Goal: Task Accomplishment & Management: Use online tool/utility

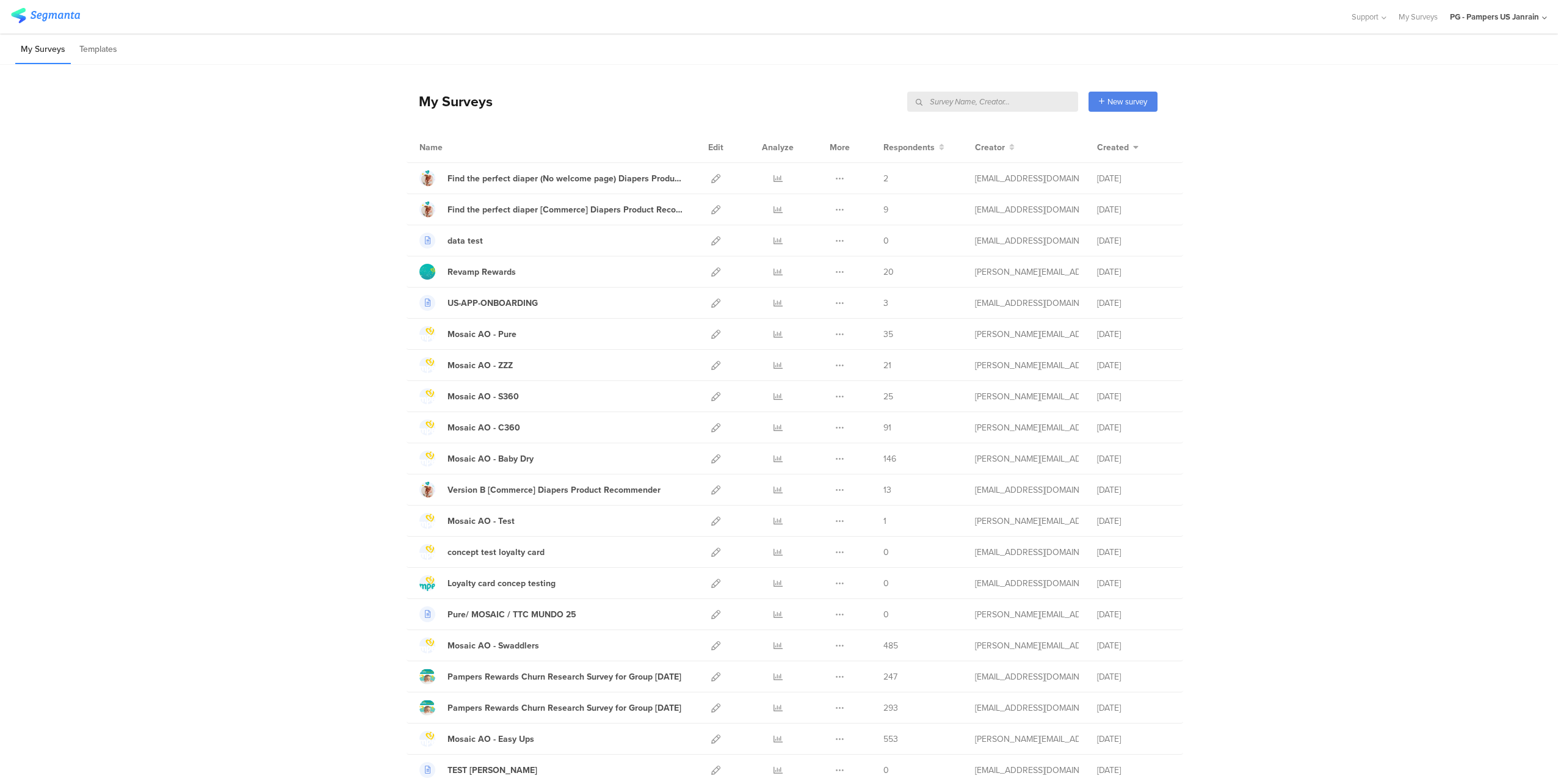
click at [985, 99] on input "text" at bounding box center [992, 101] width 171 height 20
type input "not getting"
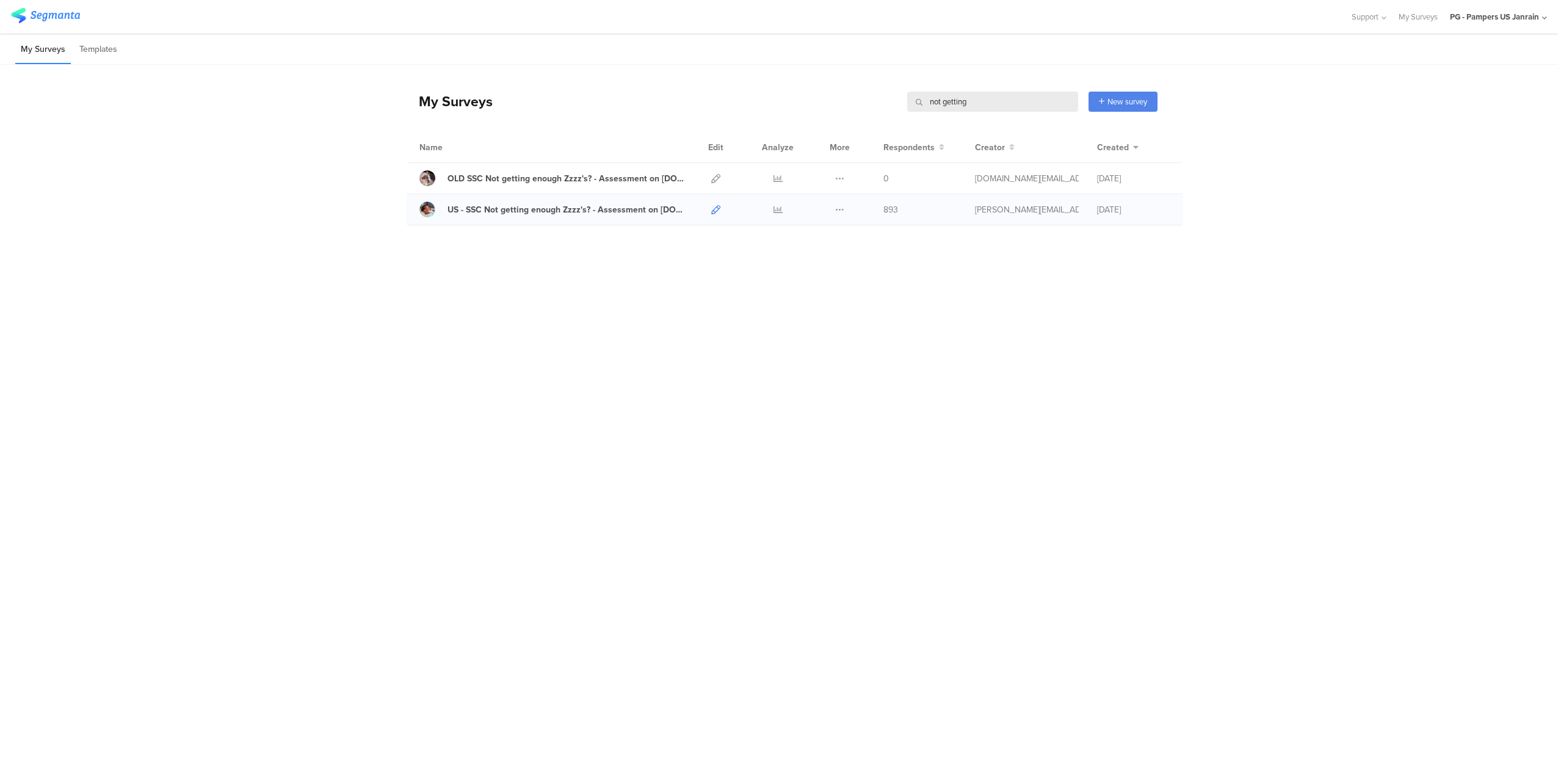
click at [714, 207] on icon at bounding box center [716, 210] width 9 height 9
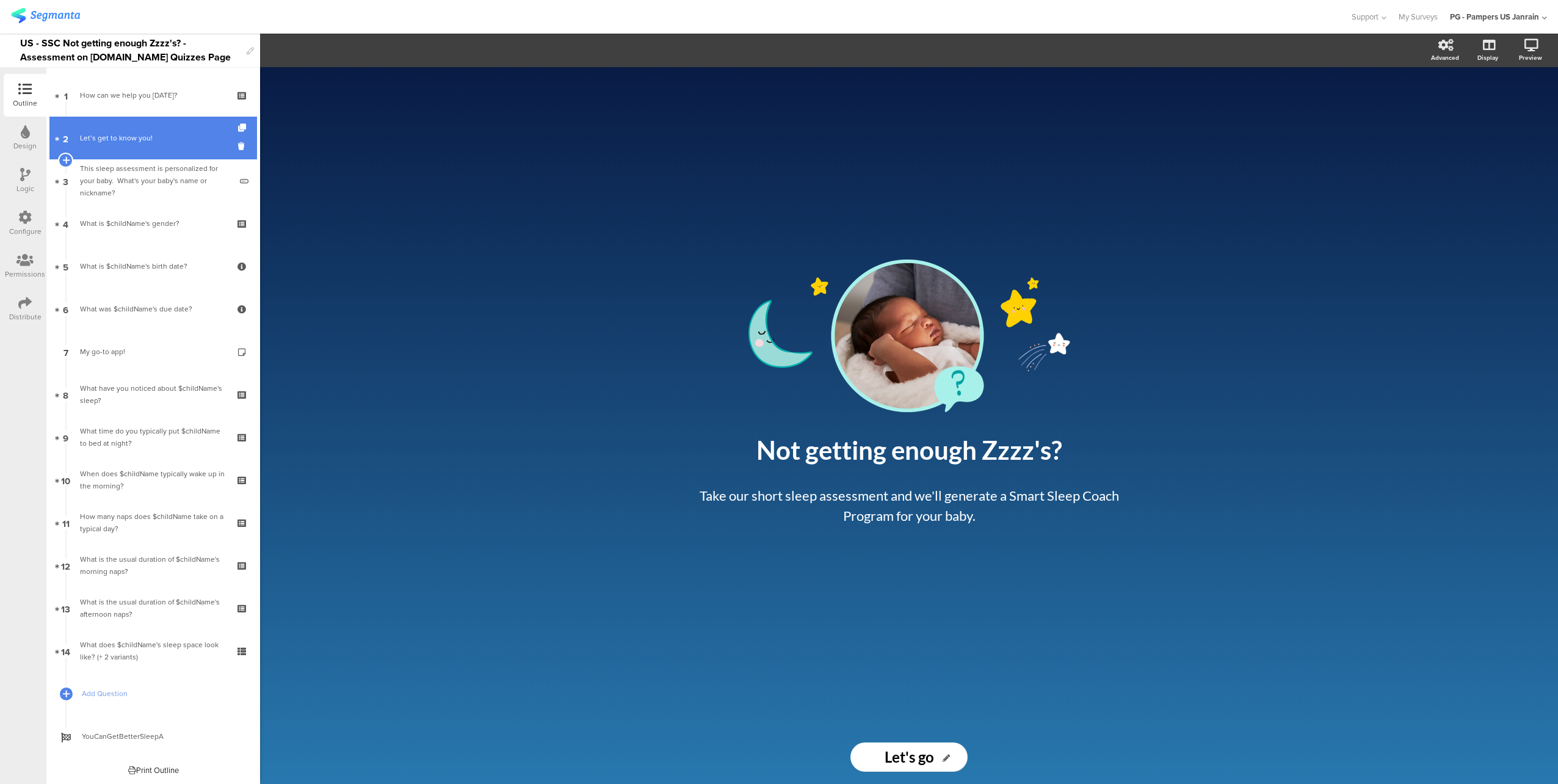
click at [127, 138] on div "Let’s get to know you!" at bounding box center [153, 138] width 146 height 13
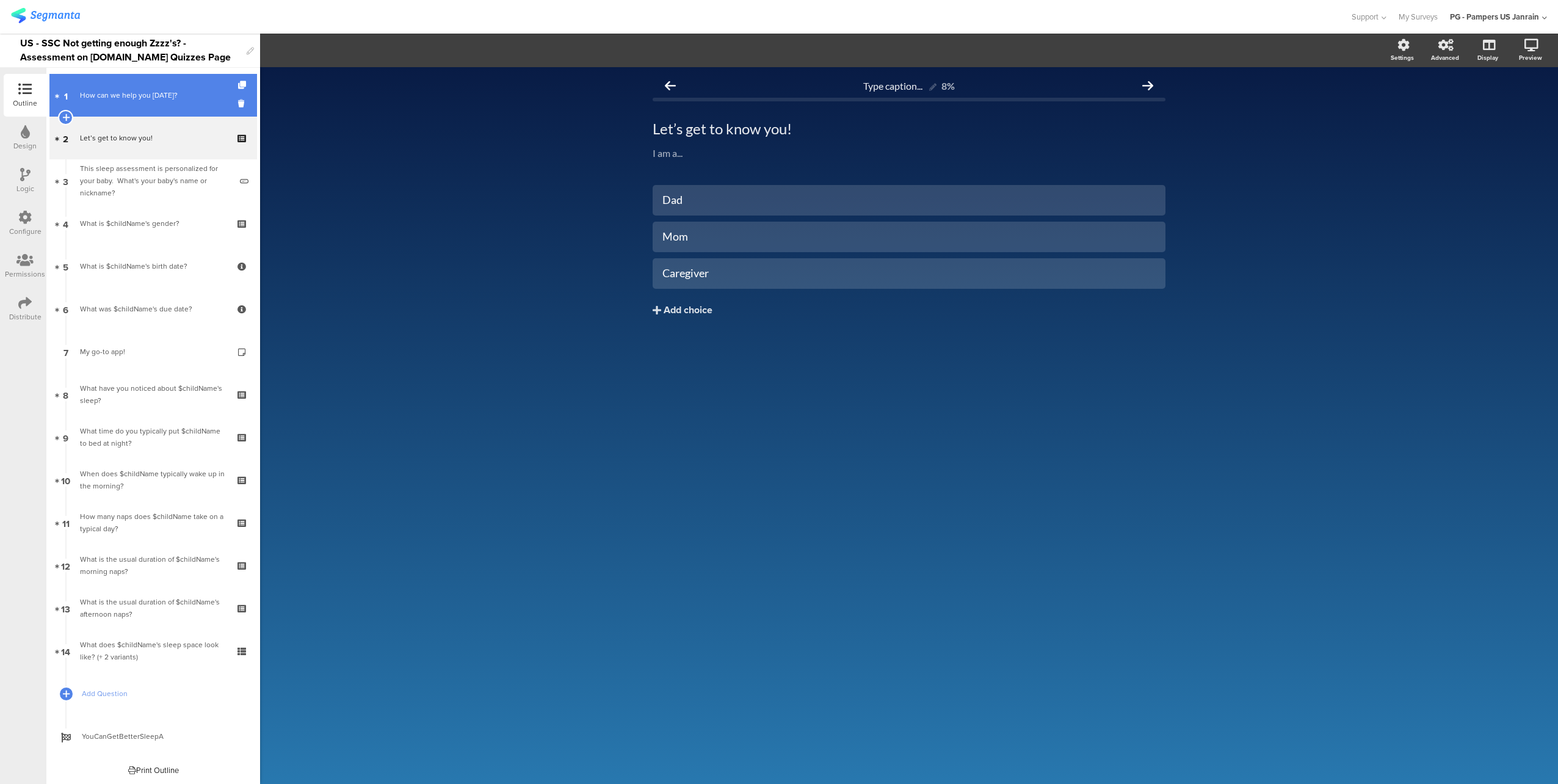
click at [127, 99] on div "How can we help you today?" at bounding box center [153, 95] width 146 height 13
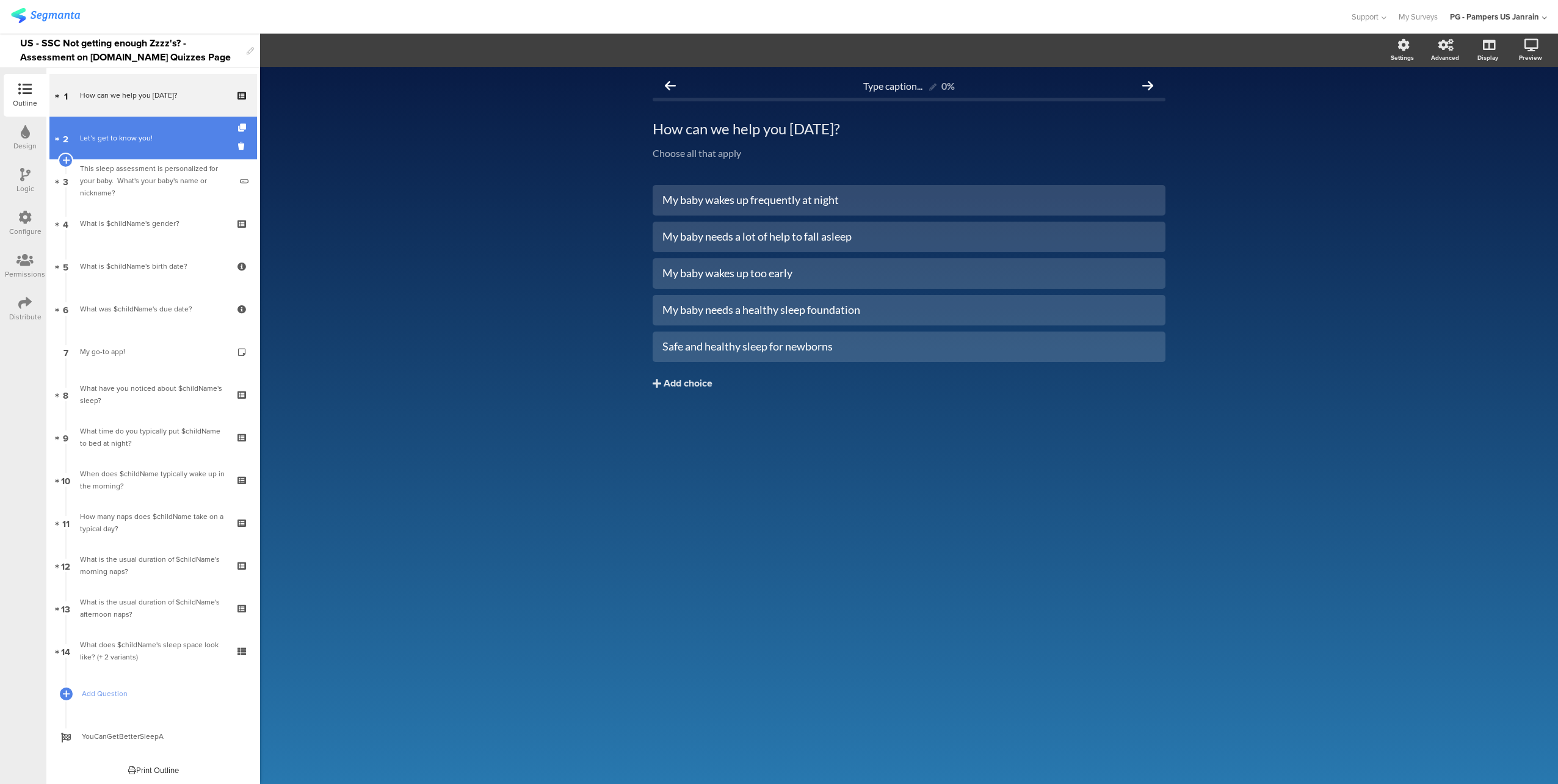
click at [149, 135] on div "Let’s get to know you!" at bounding box center [153, 138] width 146 height 13
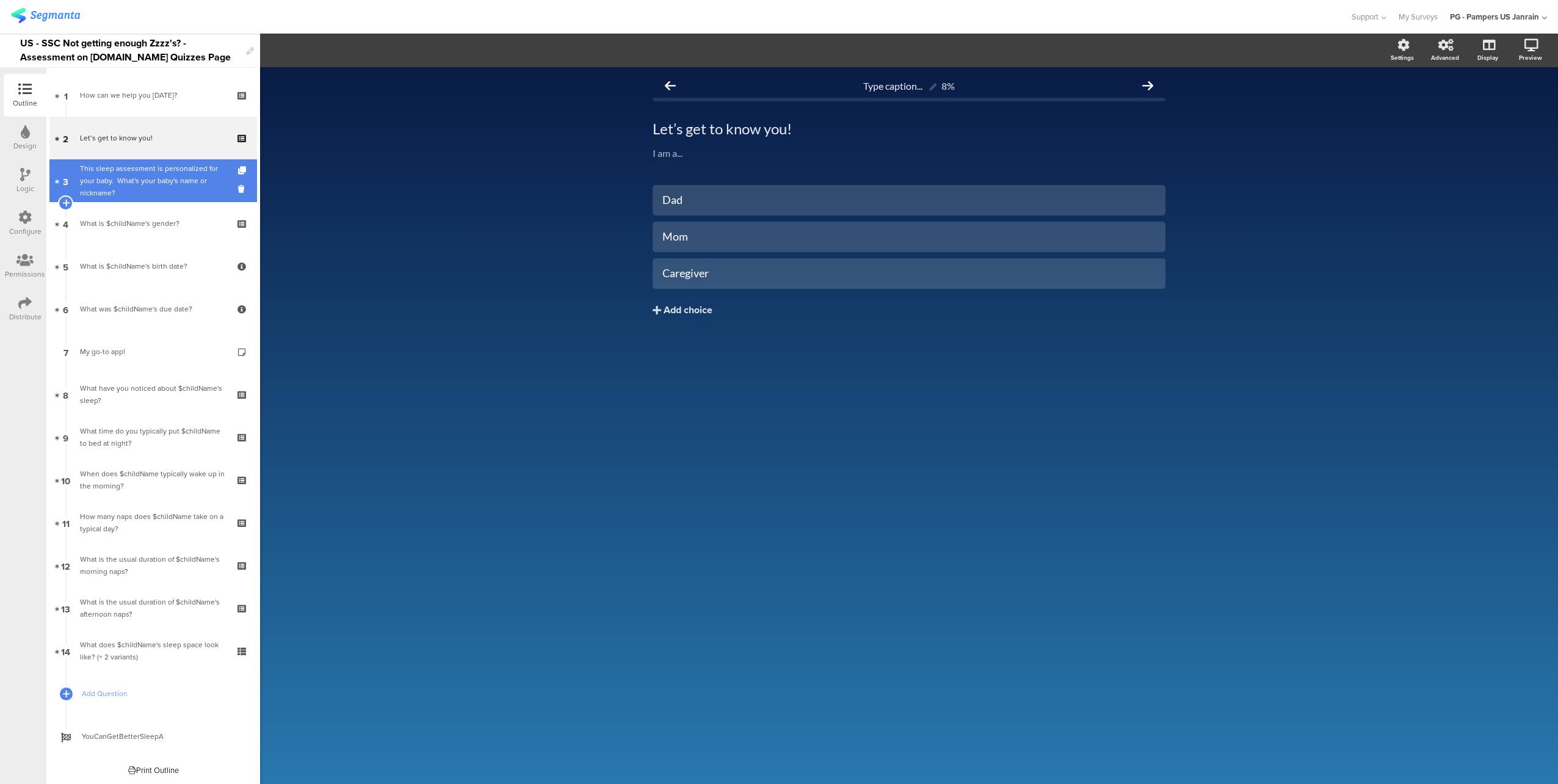
click at [153, 178] on div "This sleep assessment is personalized for your baby. ​ What's your baby's name …" at bounding box center [155, 181] width 151 height 37
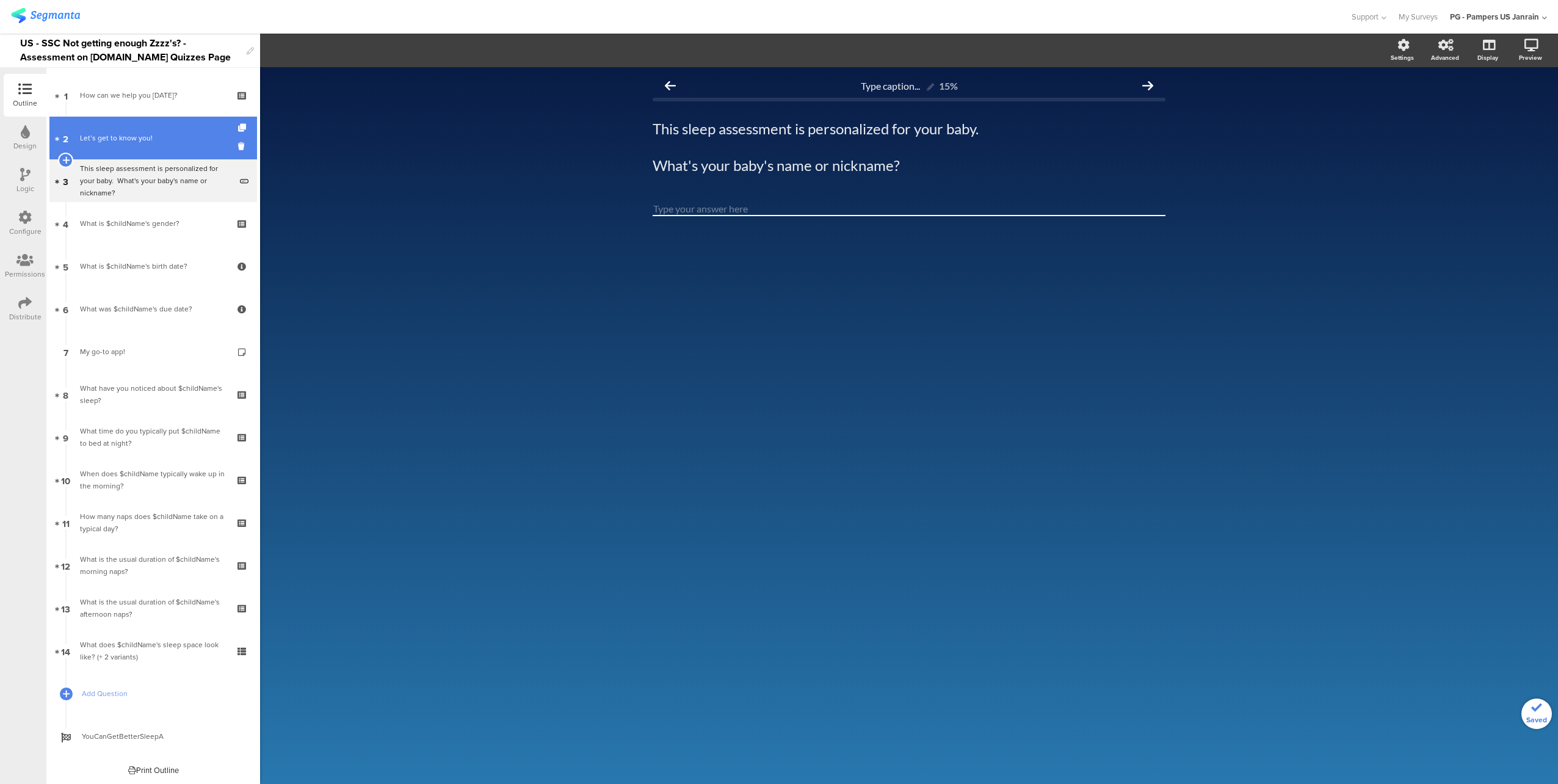
click at [146, 144] on link "2 Let’s get to know you!" at bounding box center [153, 138] width 207 height 43
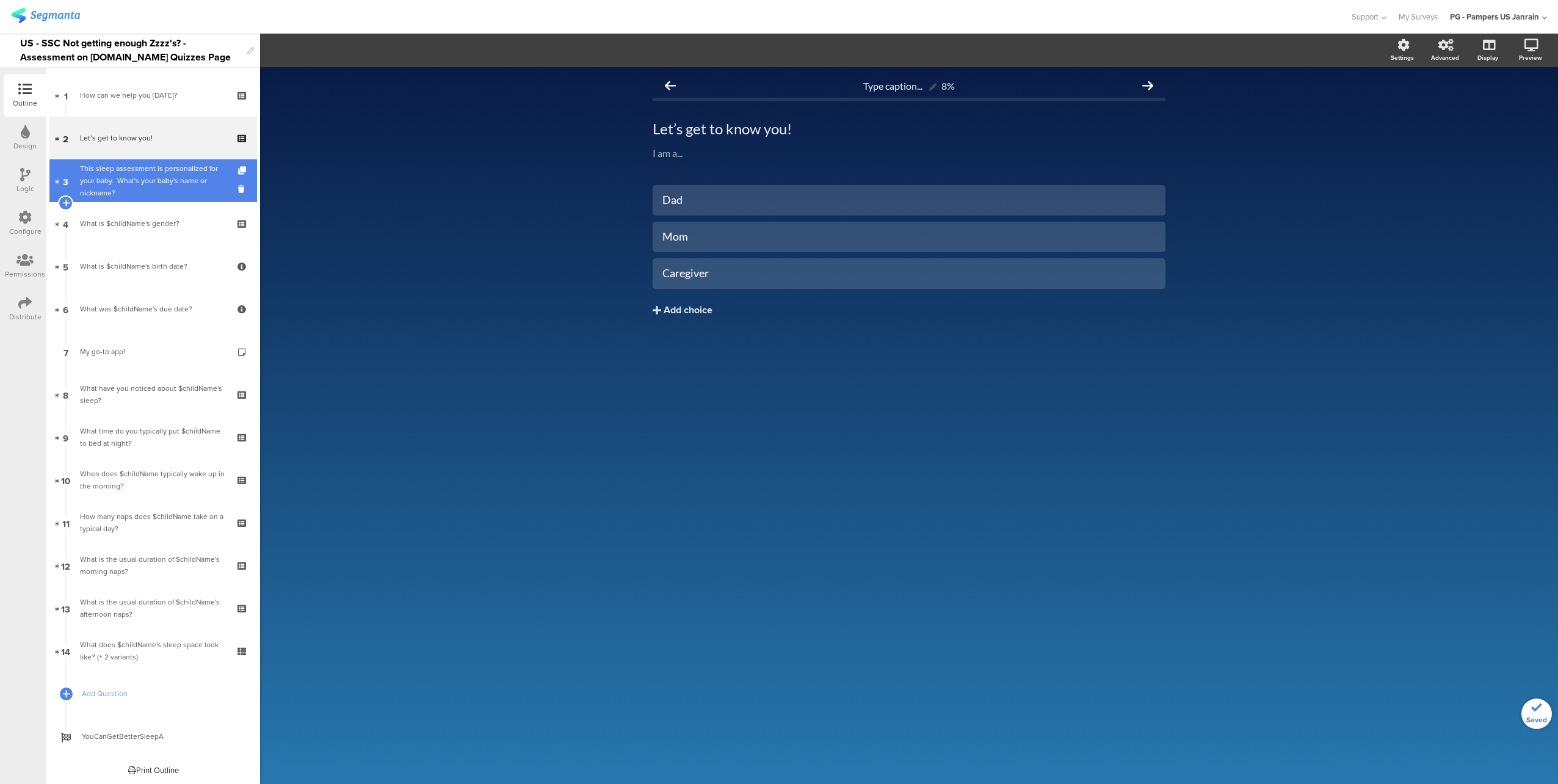
click at [152, 172] on div "This sleep assessment is personalized for your baby. ​ What's your baby's name …" at bounding box center [155, 181] width 151 height 37
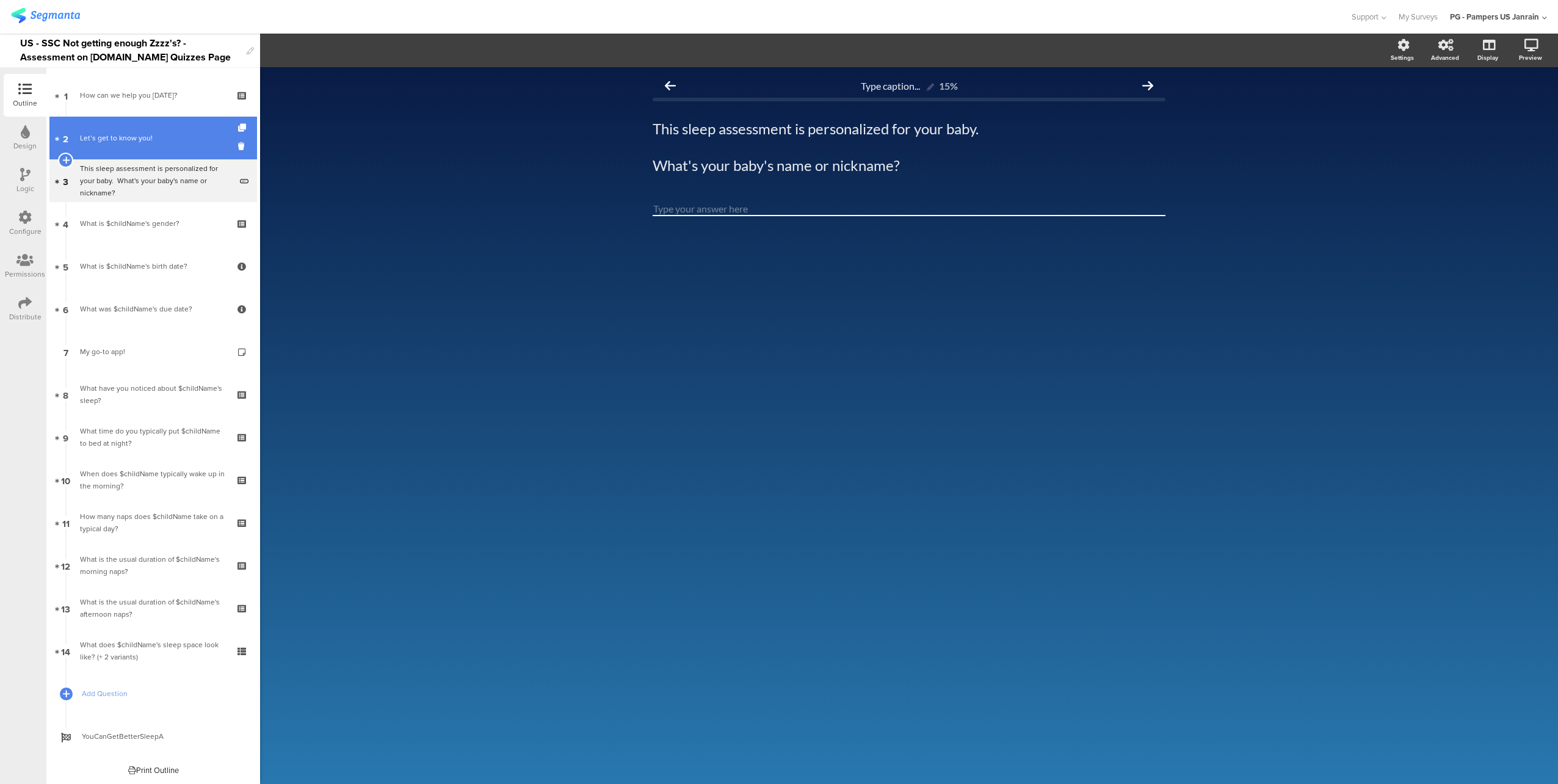
click at [149, 131] on link "2 Let’s get to know you!" at bounding box center [153, 138] width 207 height 43
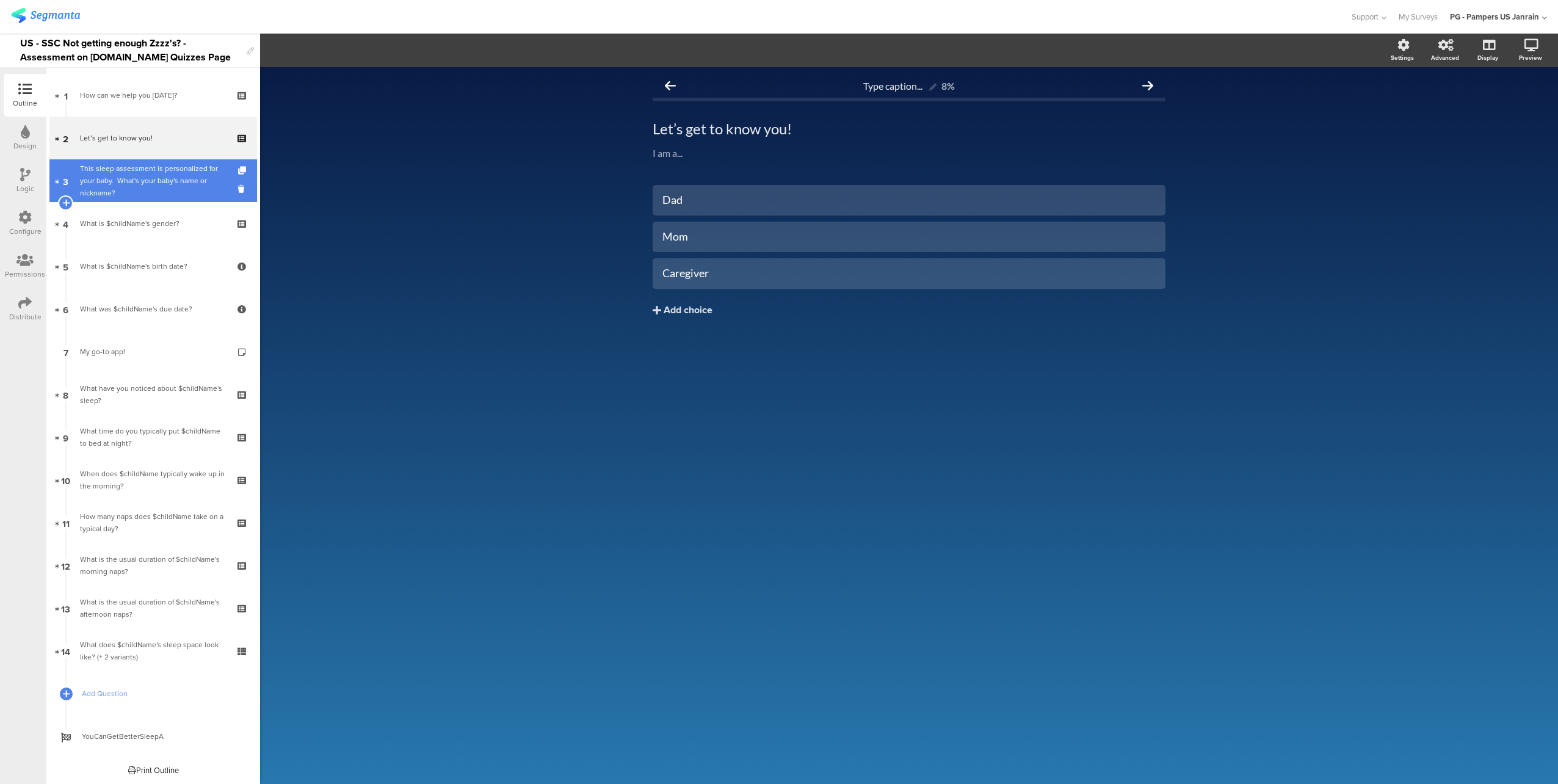
click at [149, 168] on div "This sleep assessment is personalized for your baby. ​ What's your baby's name …" at bounding box center [155, 181] width 151 height 37
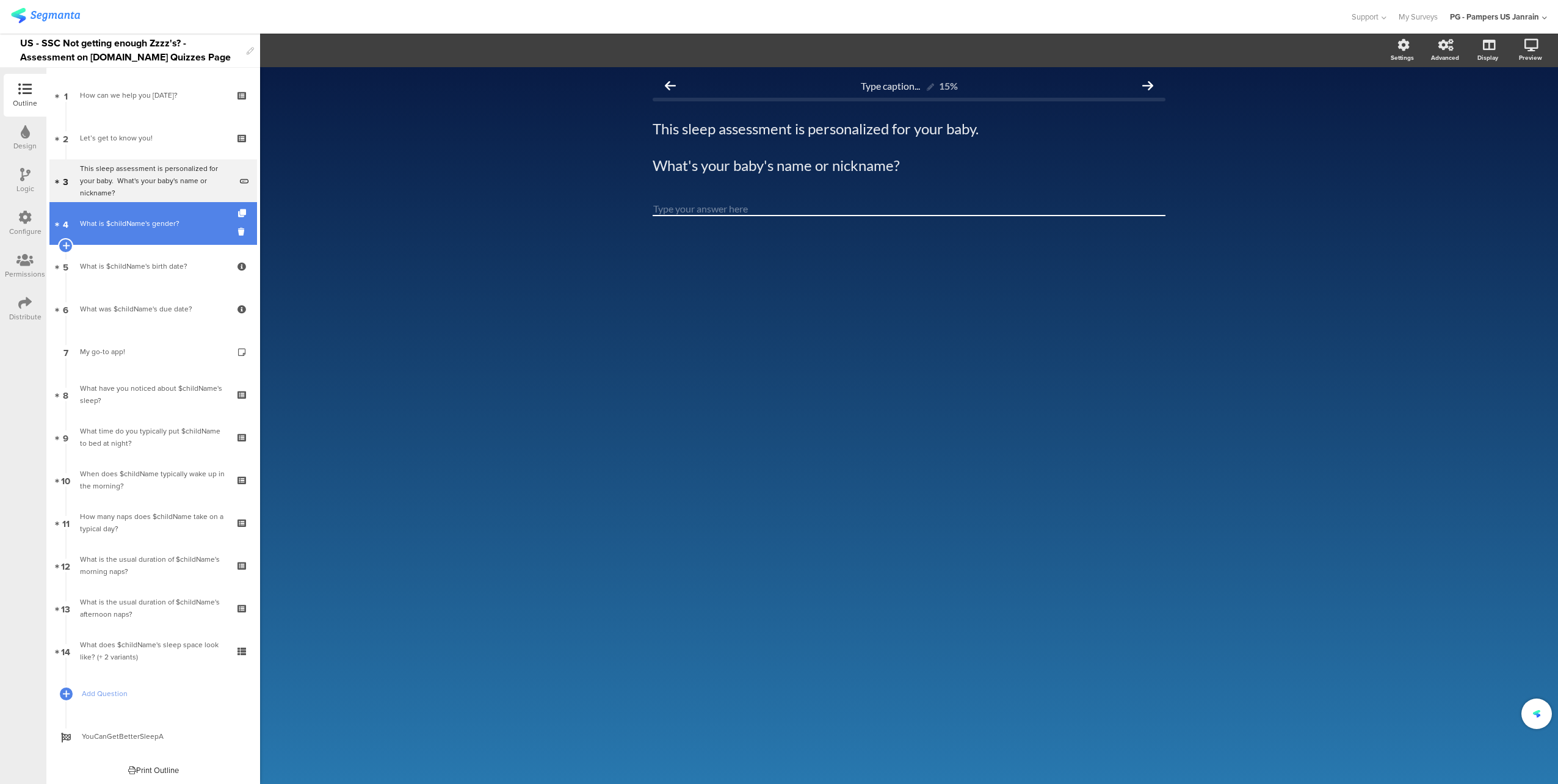
click at [150, 224] on div "What is $childName's gender?" at bounding box center [153, 223] width 146 height 13
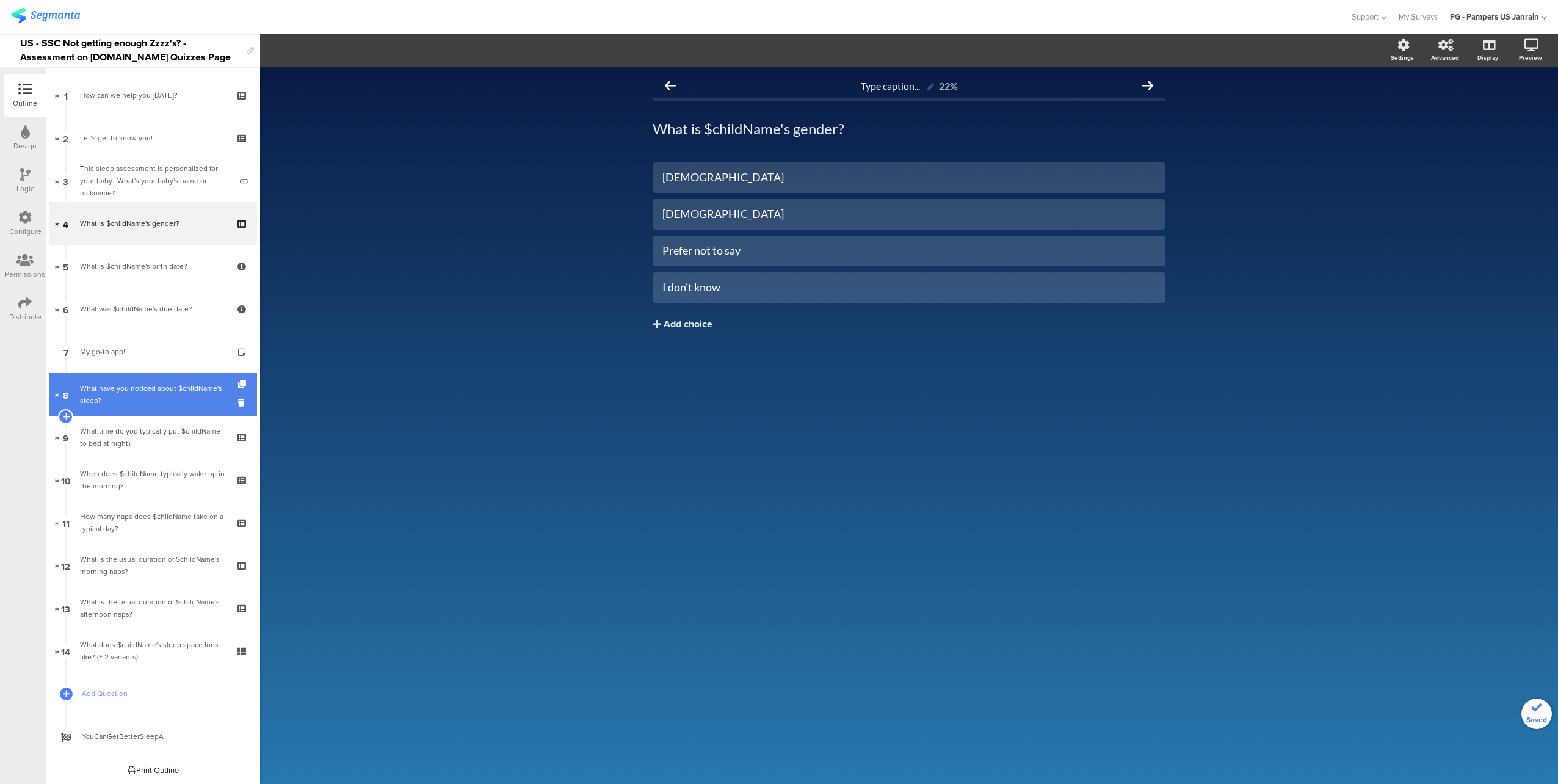
click at [149, 385] on div "What have you noticed about $childName's sleep?" at bounding box center [153, 394] width 146 height 24
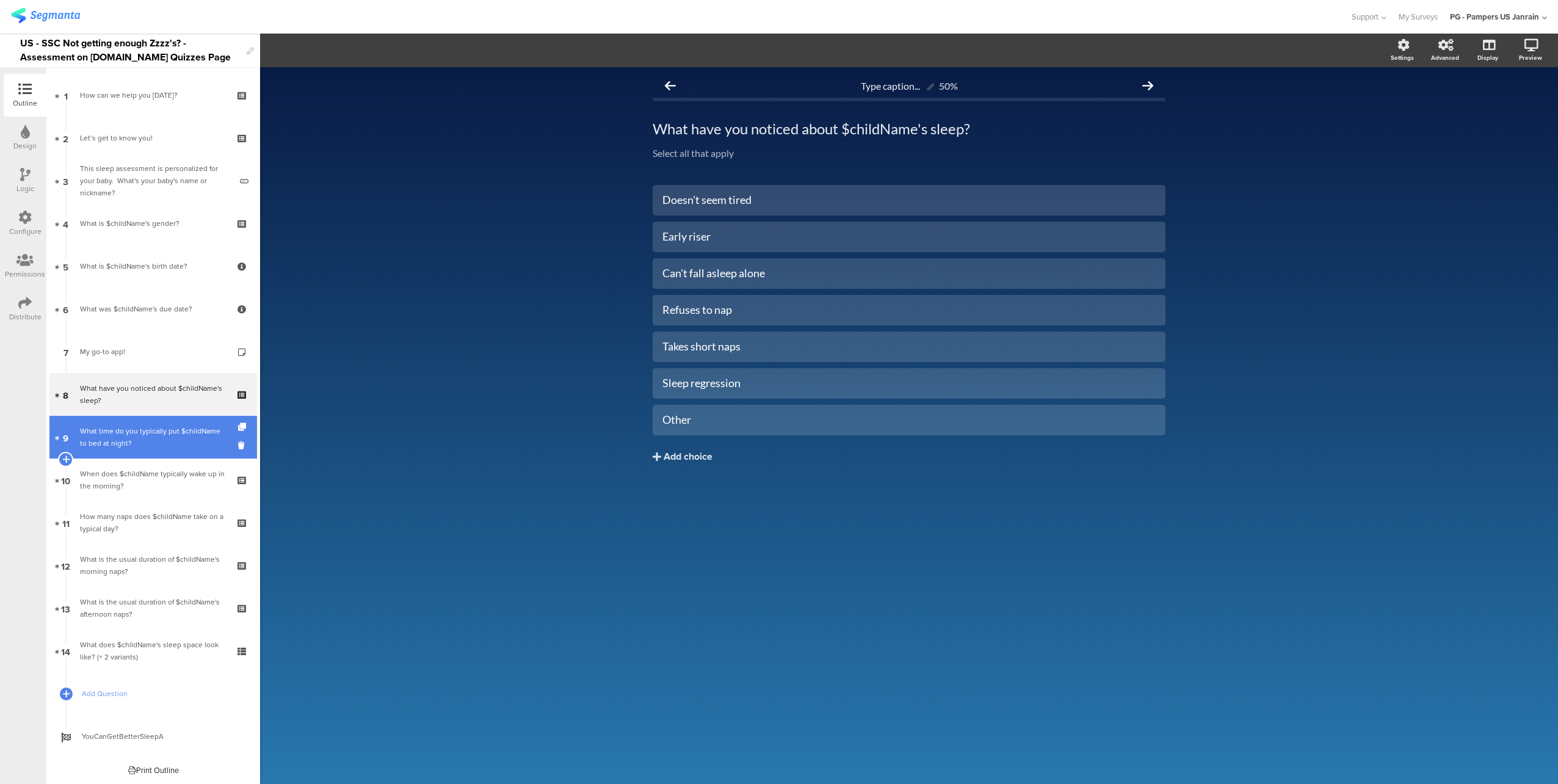
click at [147, 428] on div "What time do you typically put $childName to bed at night?" at bounding box center [153, 437] width 146 height 24
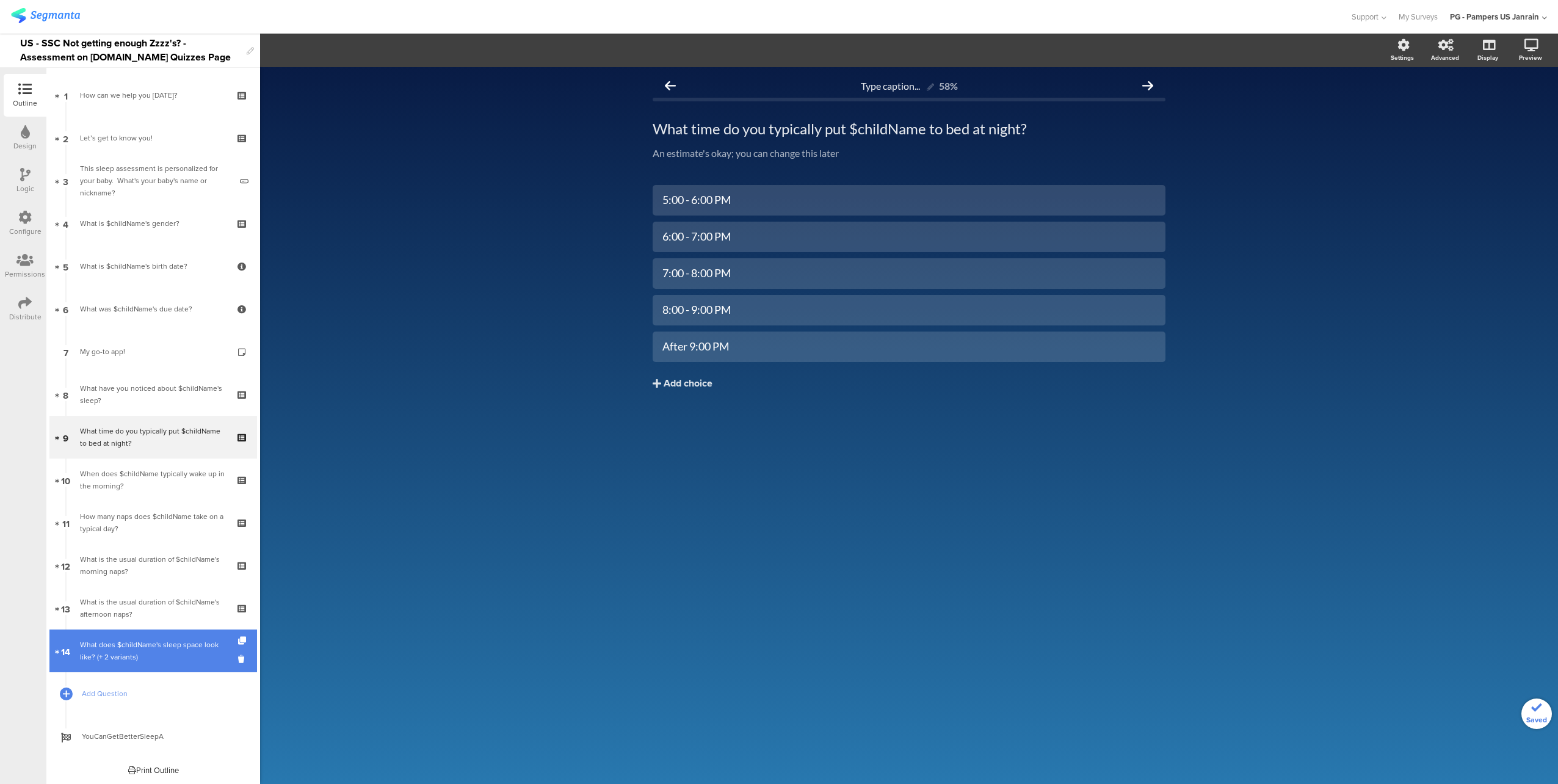
click at [157, 637] on link "14 What does $childName's sleep space look like? (+ 2 variants)" at bounding box center [153, 651] width 207 height 43
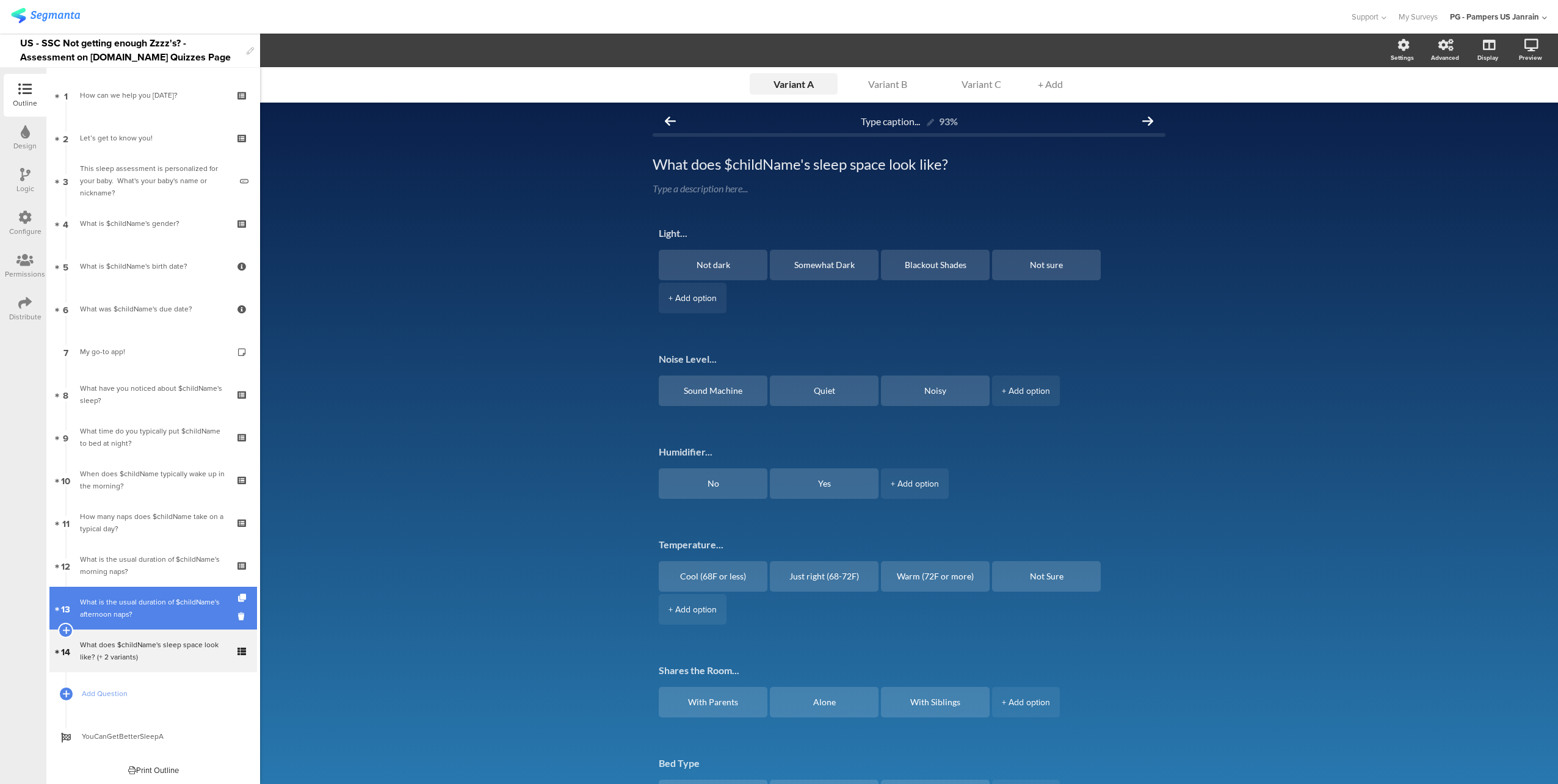
scroll to position [1, 0]
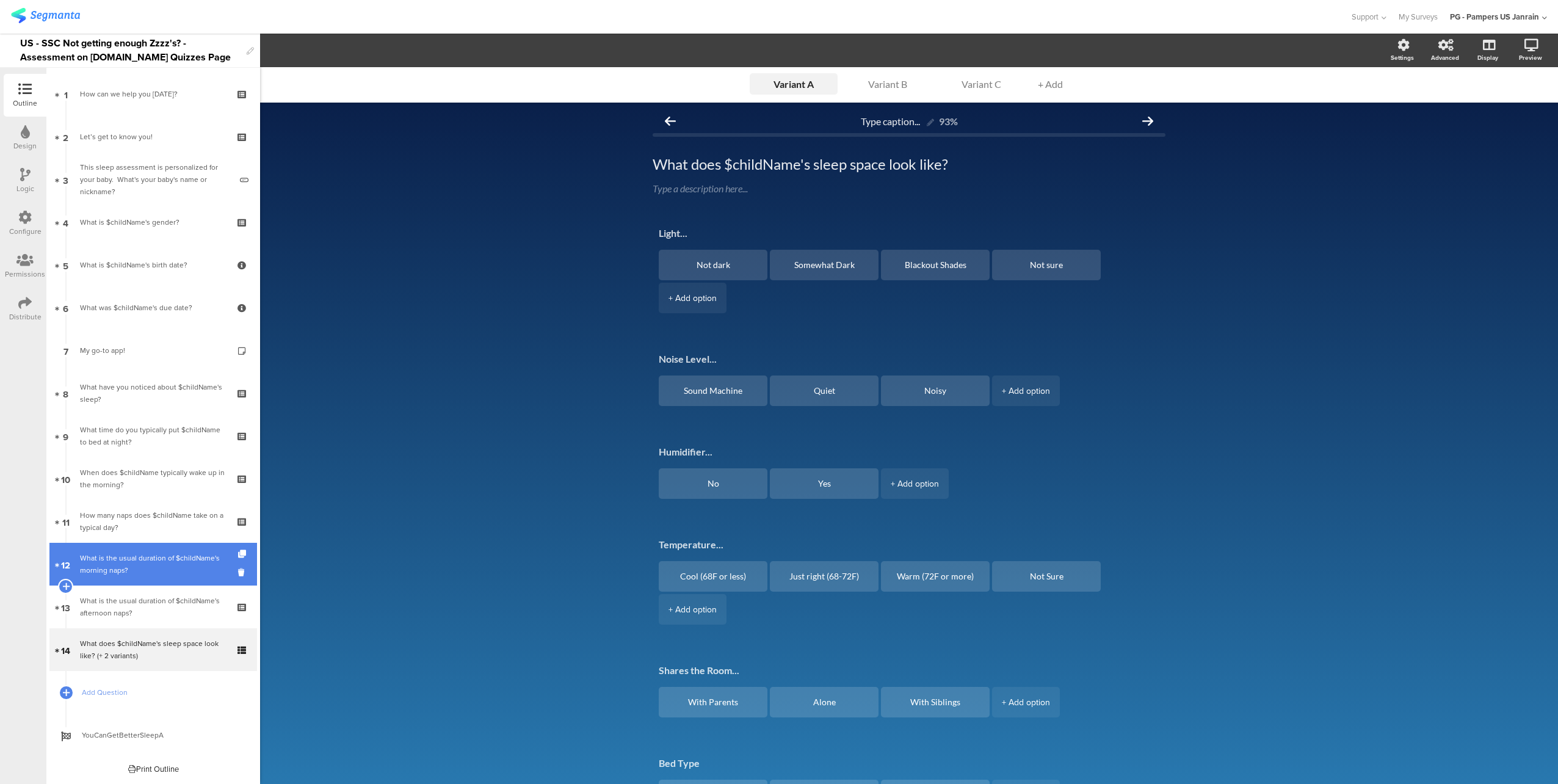
click at [141, 573] on div "What is the usual duration of $childName's morning naps?" at bounding box center [153, 563] width 146 height 24
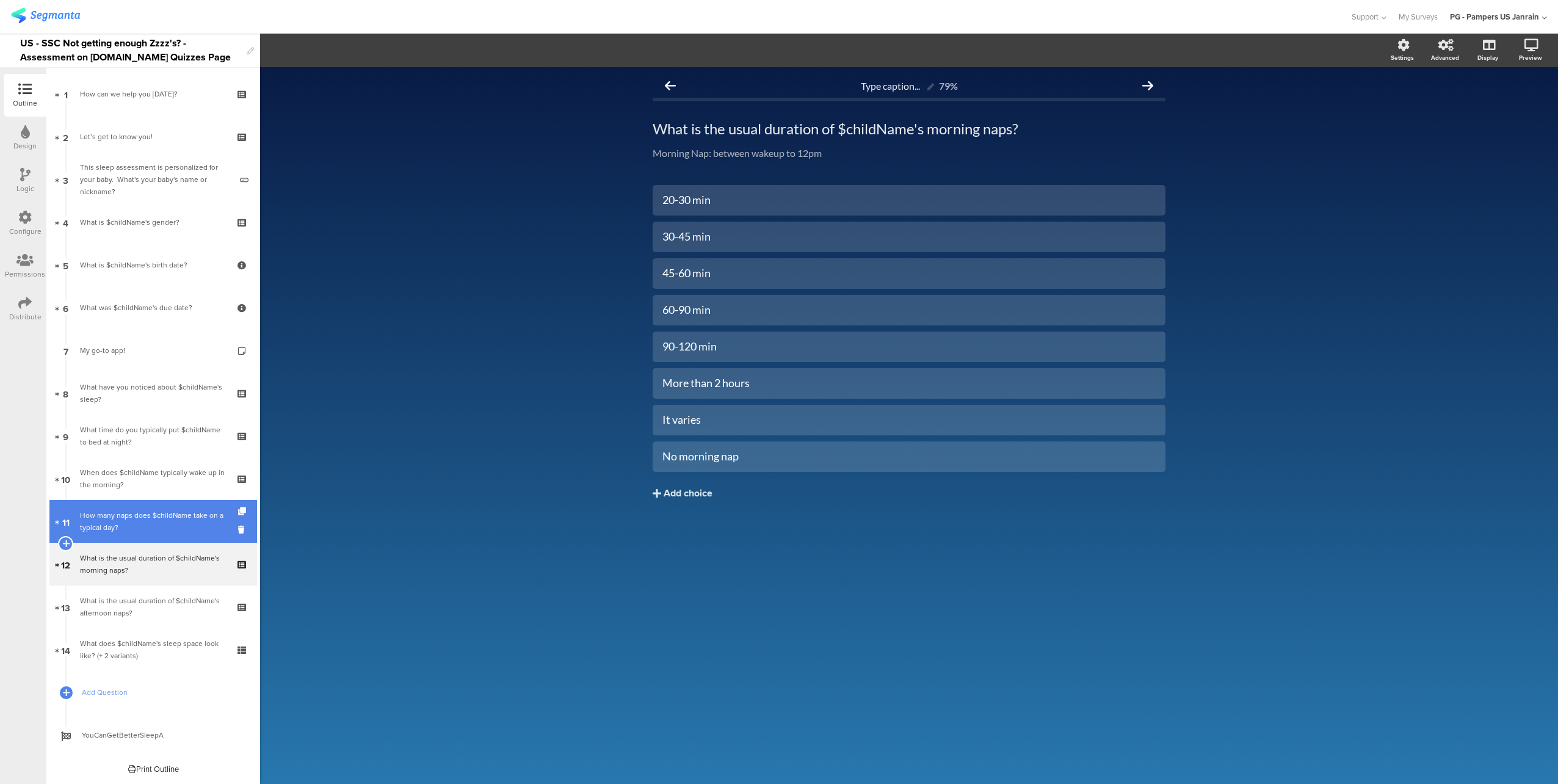
click at [138, 510] on div "How many naps does $childName take on a typical day?" at bounding box center [153, 521] width 146 height 24
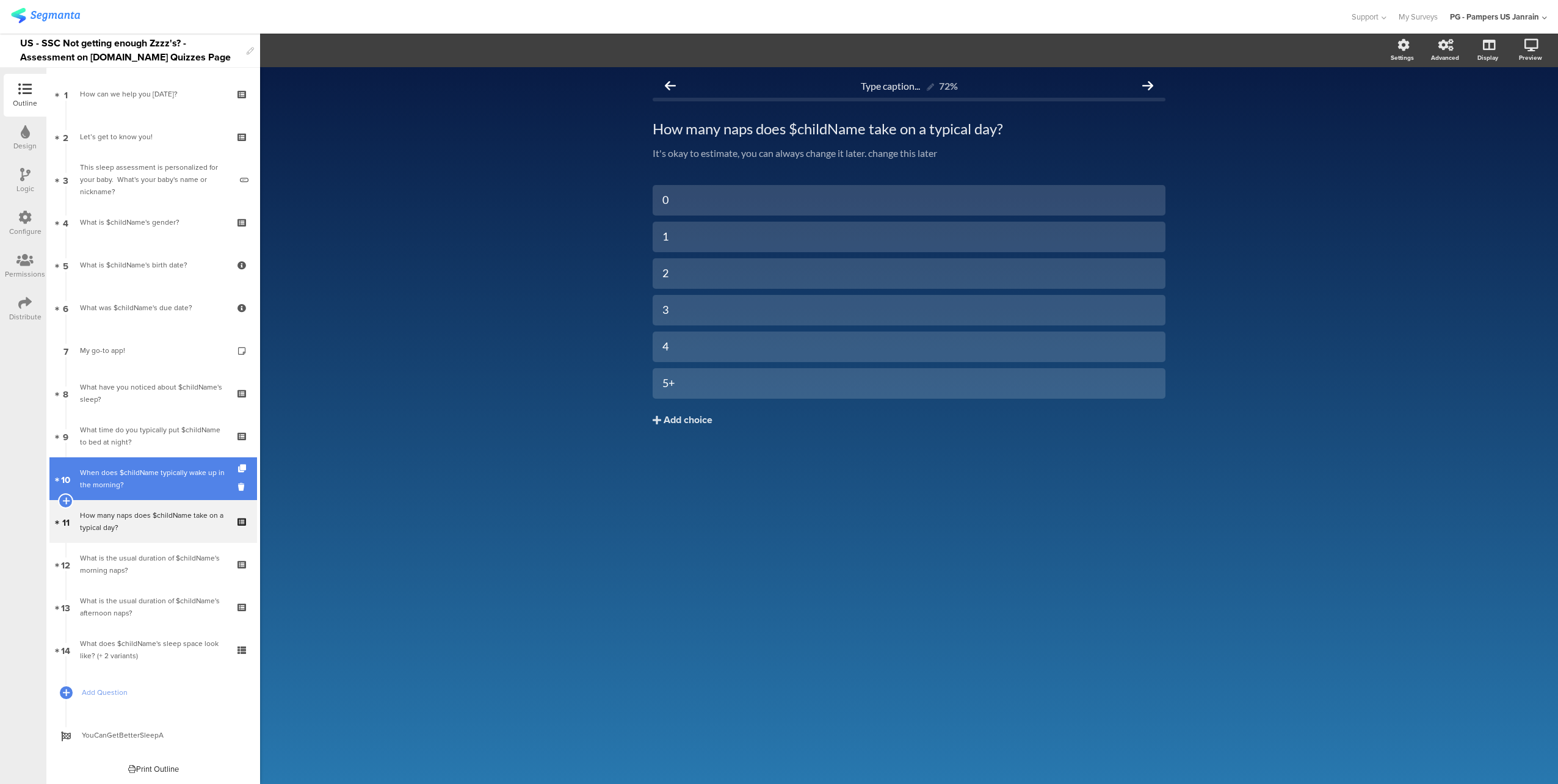
click at [138, 477] on div "When does $childName typically wake up in the morning?" at bounding box center [153, 478] width 146 height 24
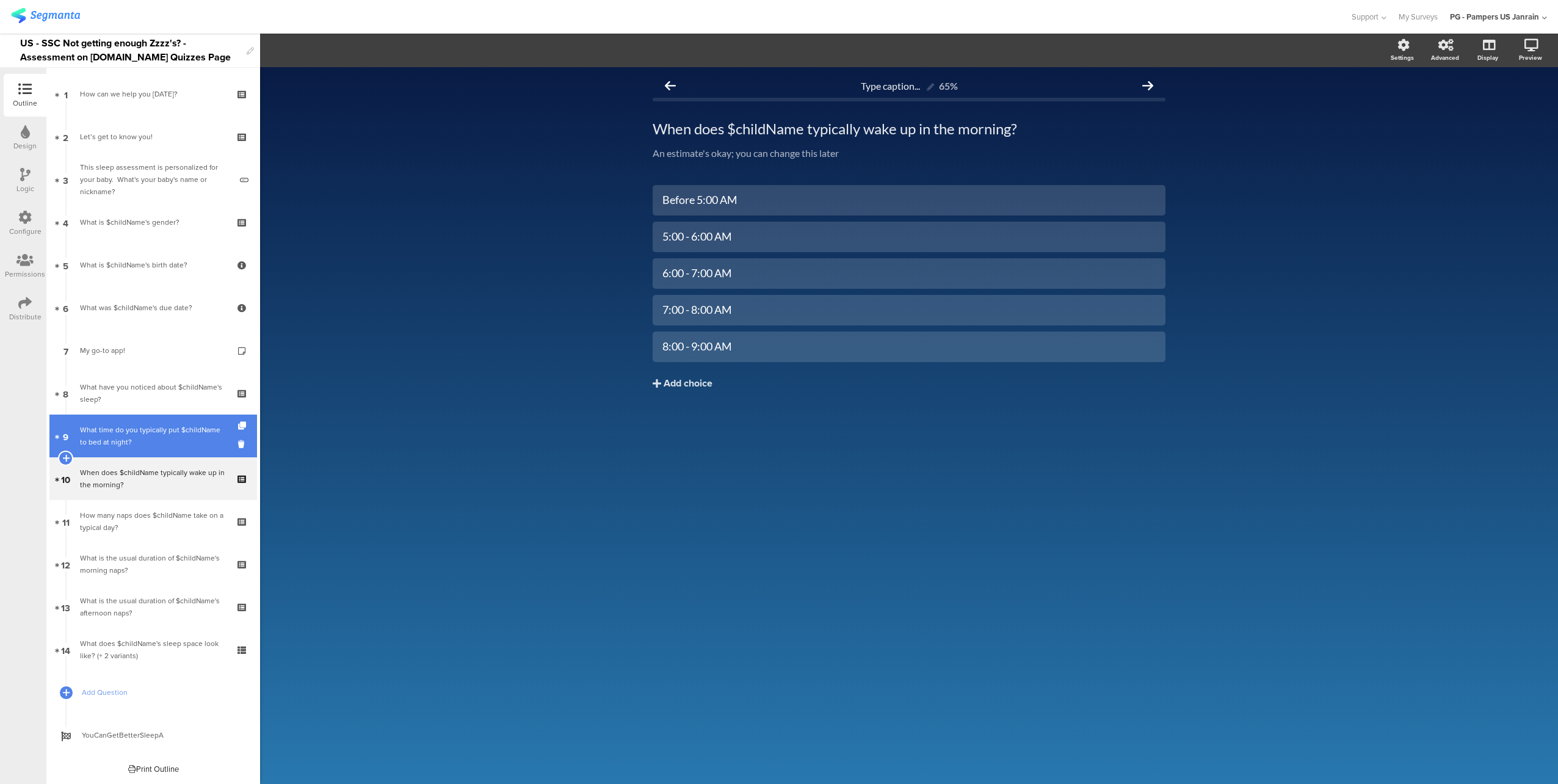
click at [139, 436] on div "What time do you typically put $childName to bed at night?" at bounding box center [153, 435] width 146 height 24
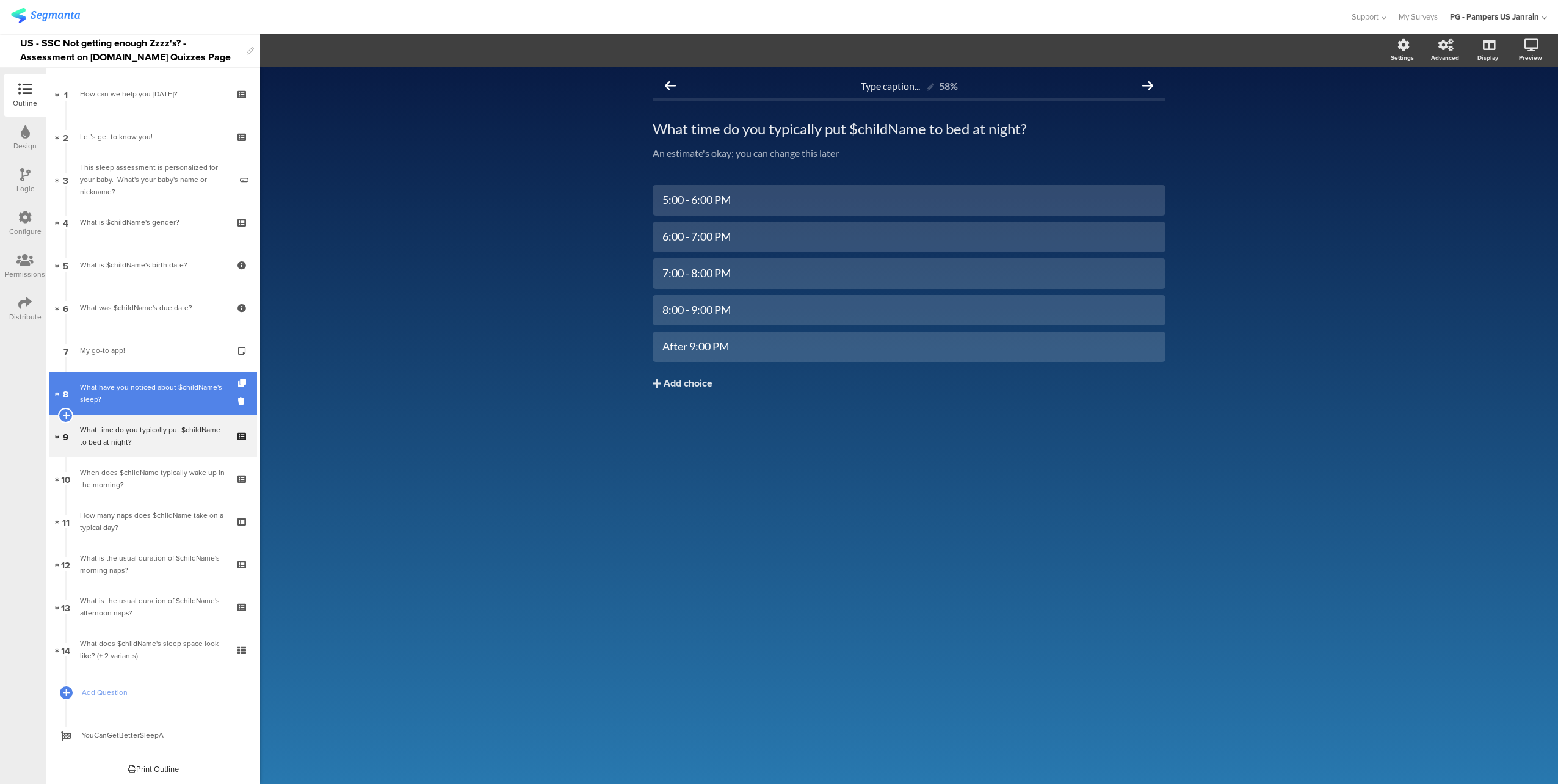
click at [140, 396] on div "What have you noticed about $childName's sleep?" at bounding box center [153, 393] width 146 height 24
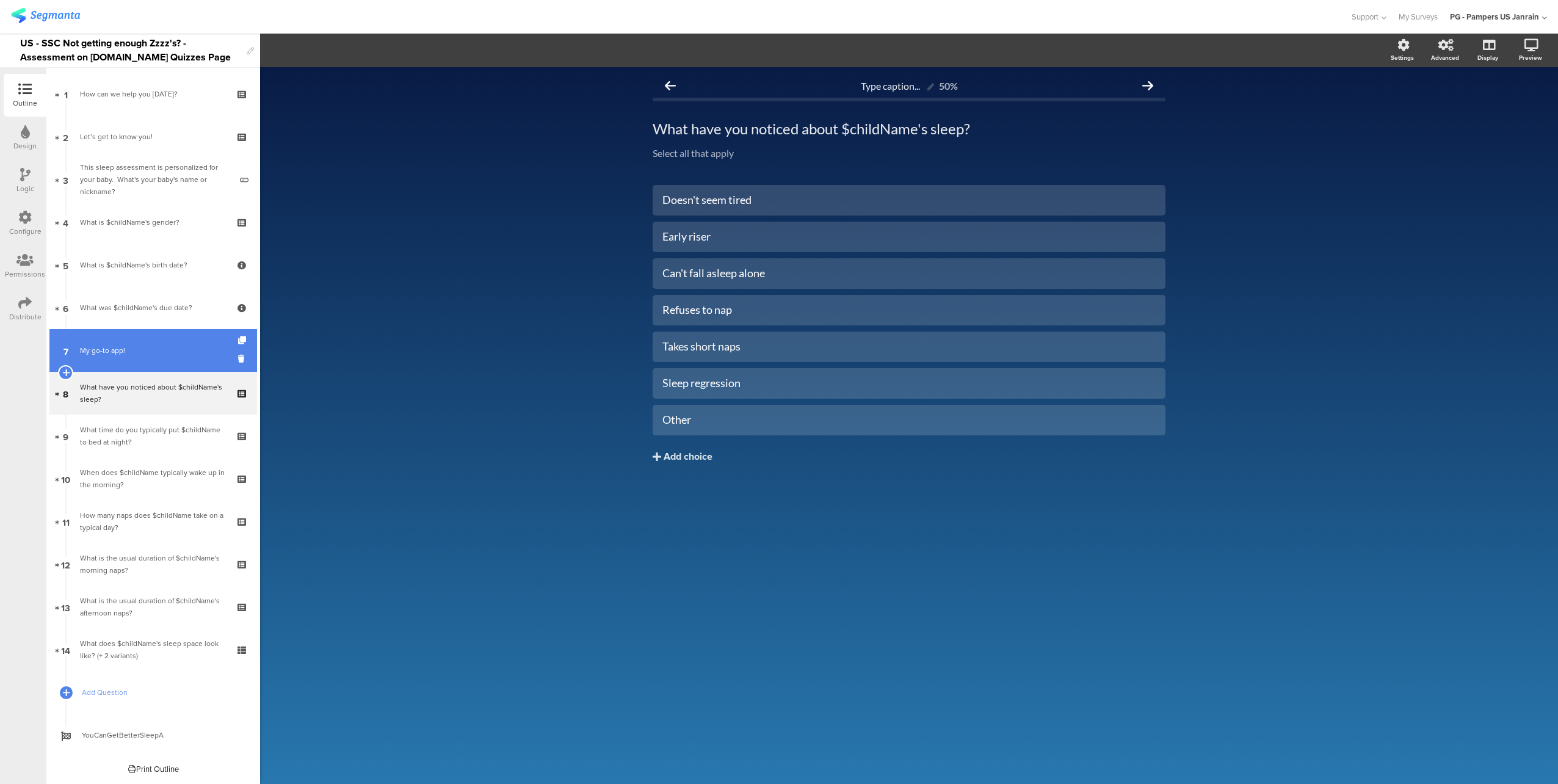
click at [143, 365] on link "7 My go-to app!" at bounding box center [153, 350] width 207 height 43
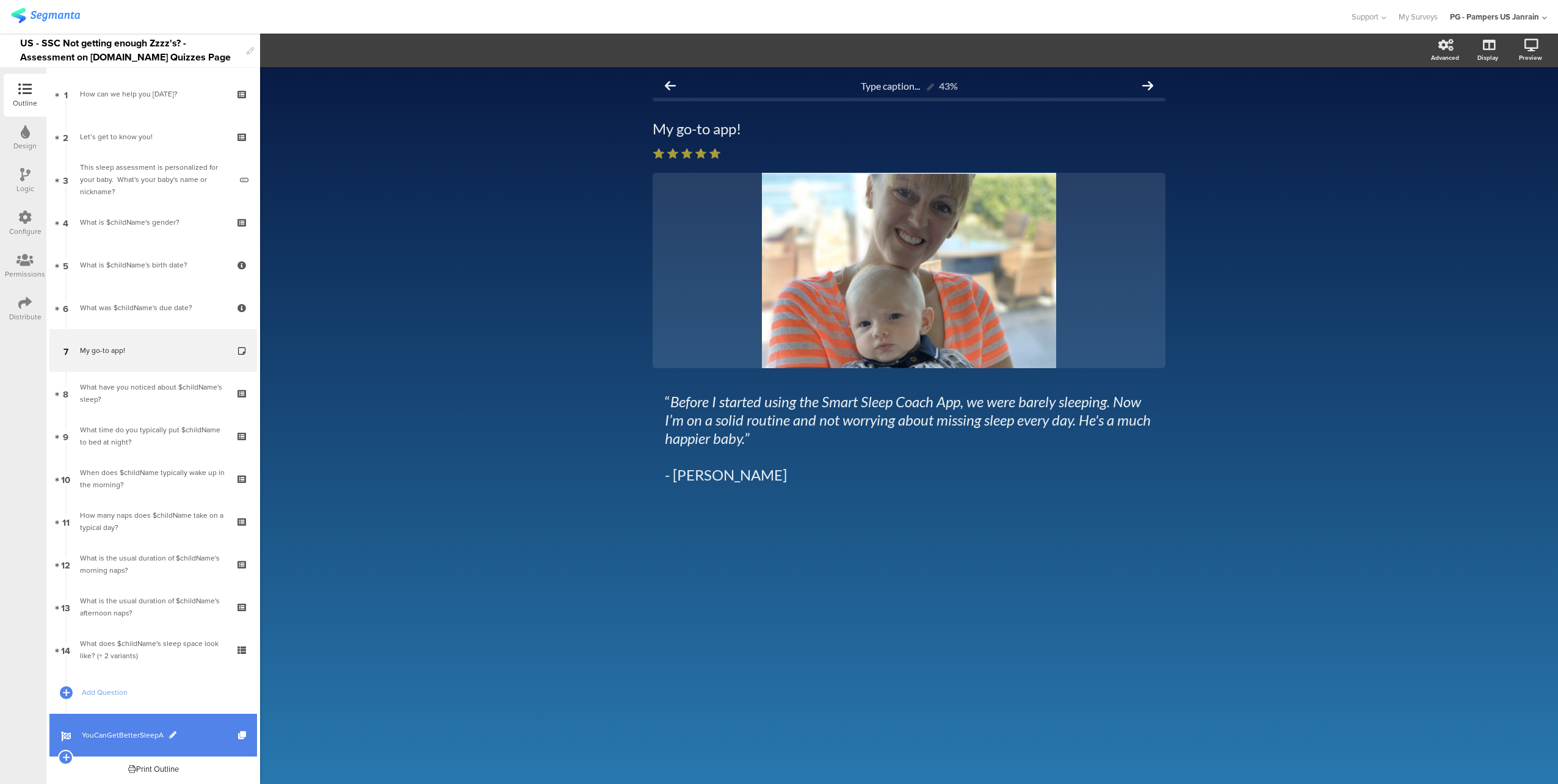
click at [120, 726] on link "YouCanGetBetterSleepA" at bounding box center [153, 735] width 207 height 43
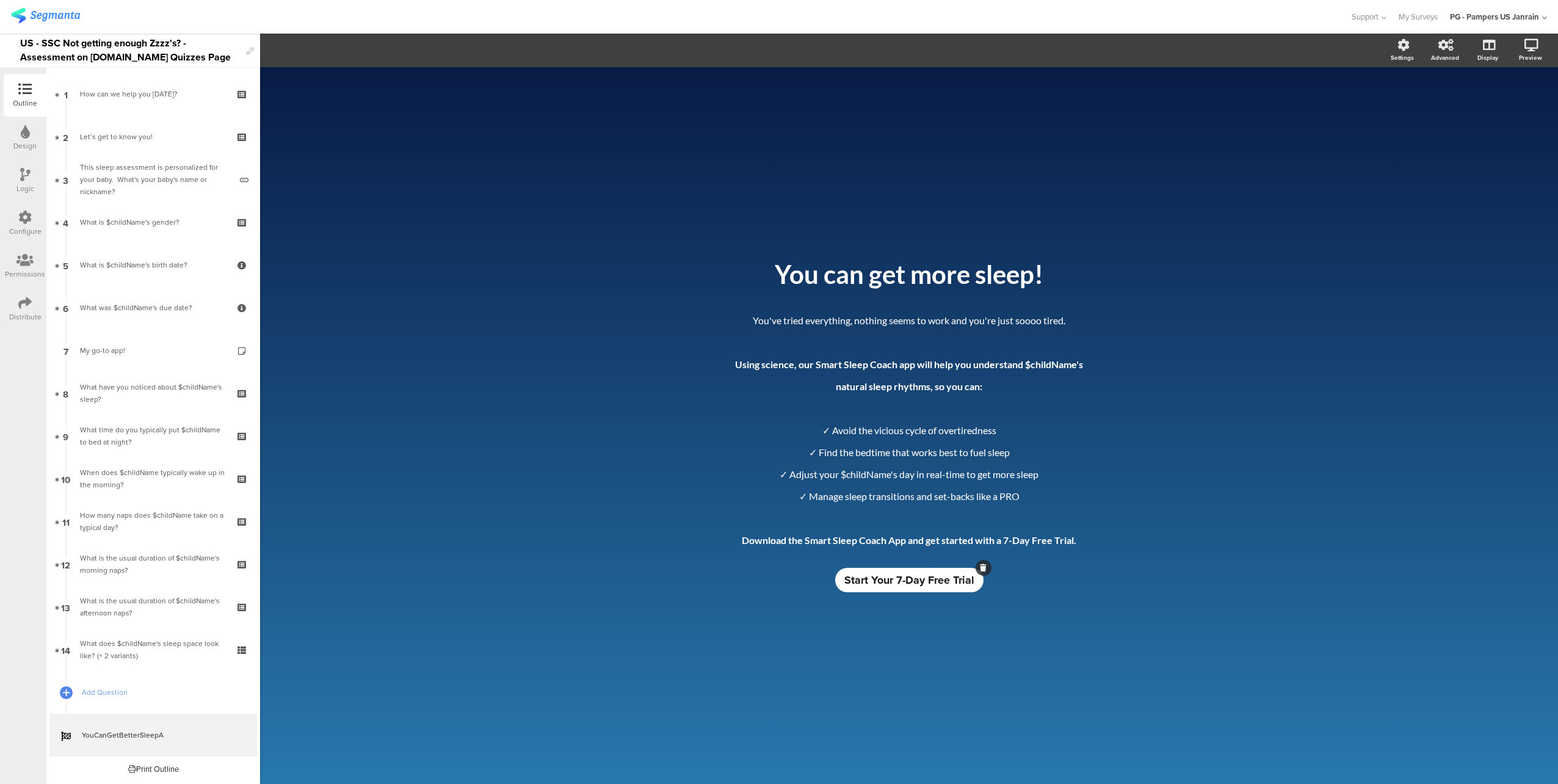
click at [910, 579] on span "Start Your 7-Day Free Trial" at bounding box center [909, 580] width 130 height 16
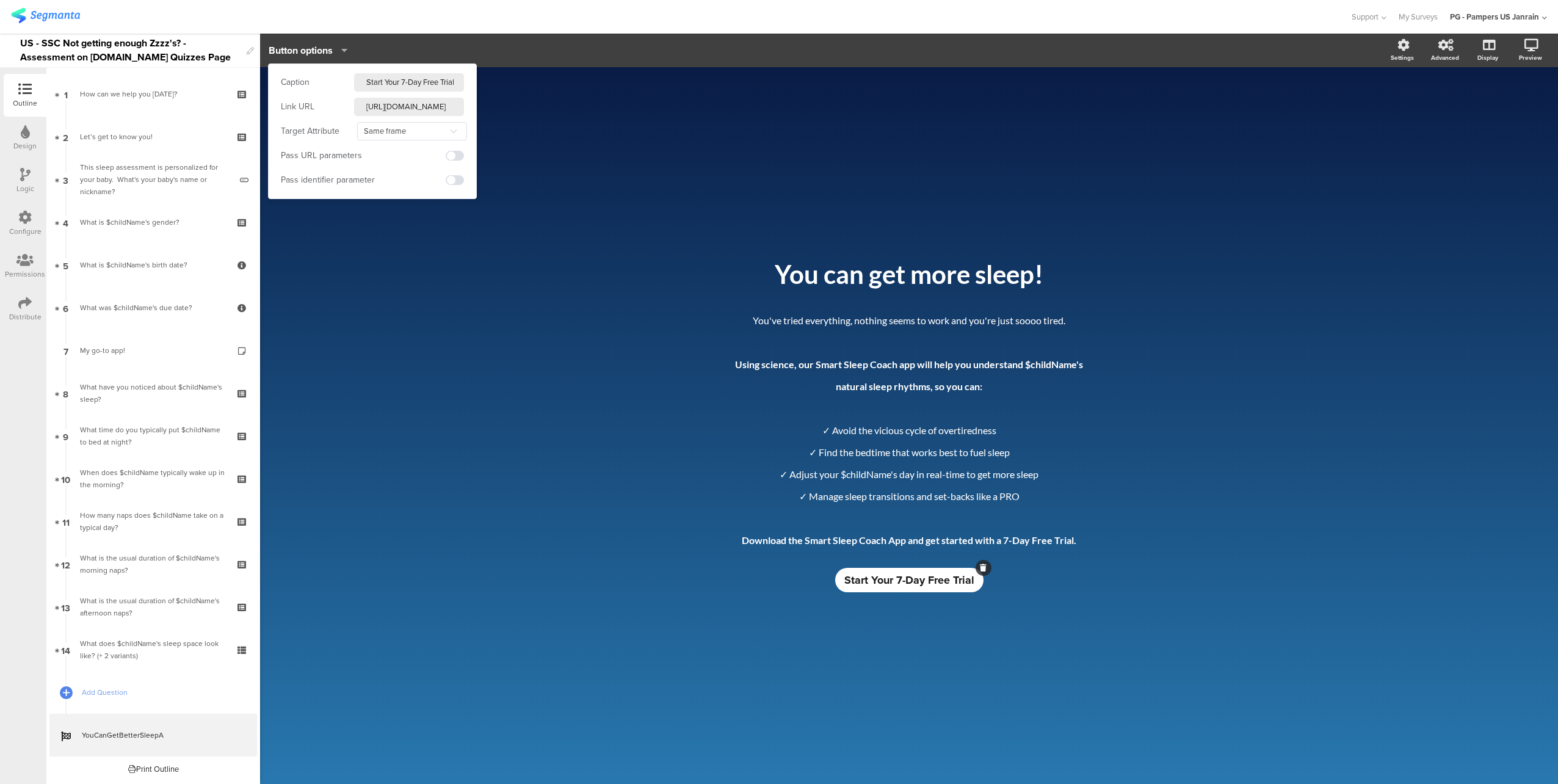
scroll to position [0, 278]
drag, startPoint x: 406, startPoint y: 104, endPoint x: 455, endPoint y: 104, distance: 49.0
click at [455, 104] on input "https://apps.apple.com/app/apple-store/id1616824897?pt=124378145&ct=Survey%20on…" at bounding box center [408, 107] width 110 height 18
click at [454, 104] on input "https://apps.apple.com/app/apple-store/id1616824897?pt=124378145&ct=Survey%20on…" at bounding box center [408, 107] width 110 height 18
drag, startPoint x: 449, startPoint y: 106, endPoint x: 516, endPoint y: 114, distance: 67.5
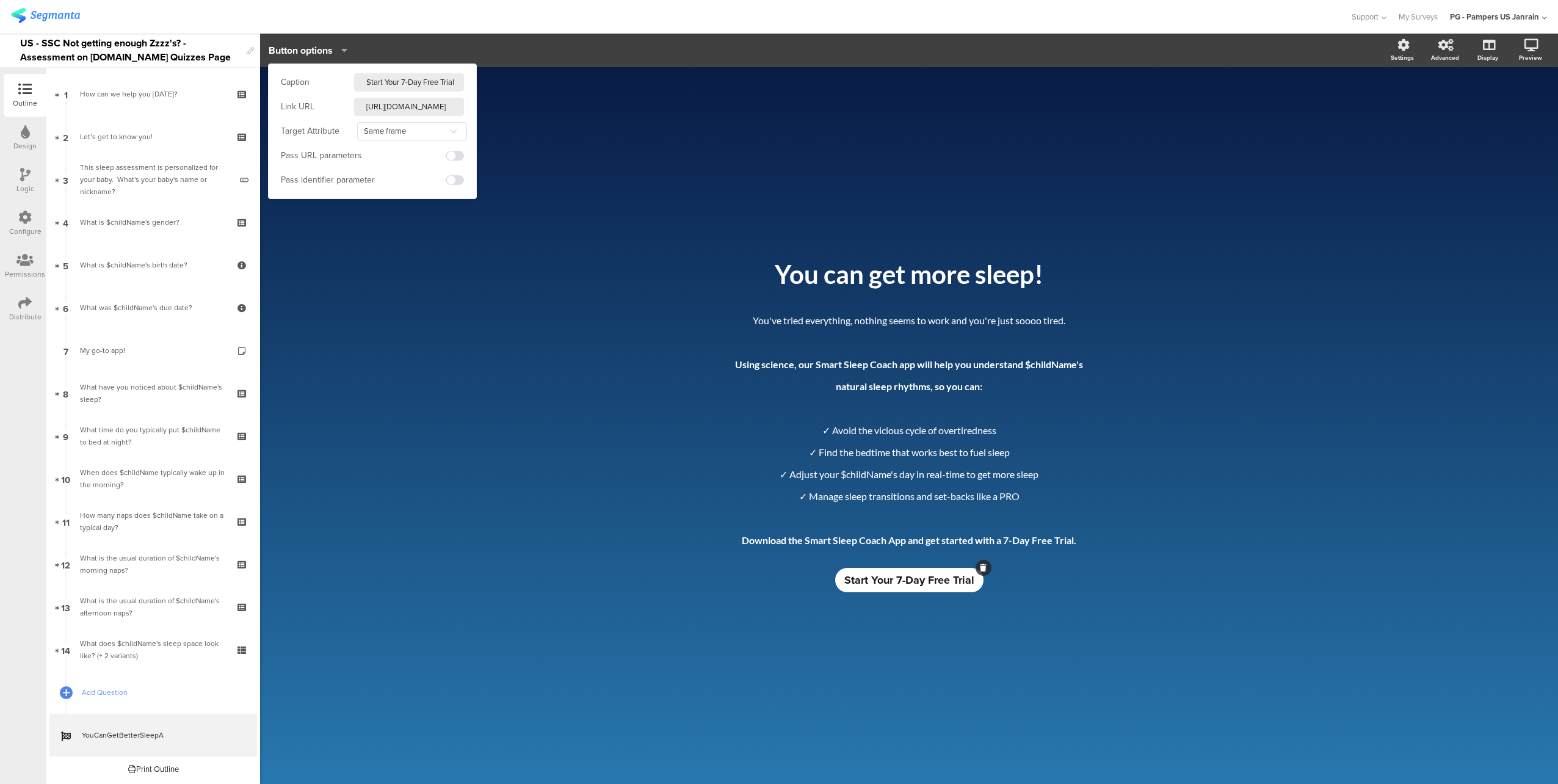
click at [515, 104] on body "You are using an unsupported version of Internet Explorer. Unsupported browsers…" at bounding box center [779, 392] width 1558 height 784
click at [516, 129] on div "/ You can get more sleep! You can get more sleep! You've tried everything, noth…" at bounding box center [909, 425] width 1298 height 716
